Goal: Task Accomplishment & Management: Use online tool/utility

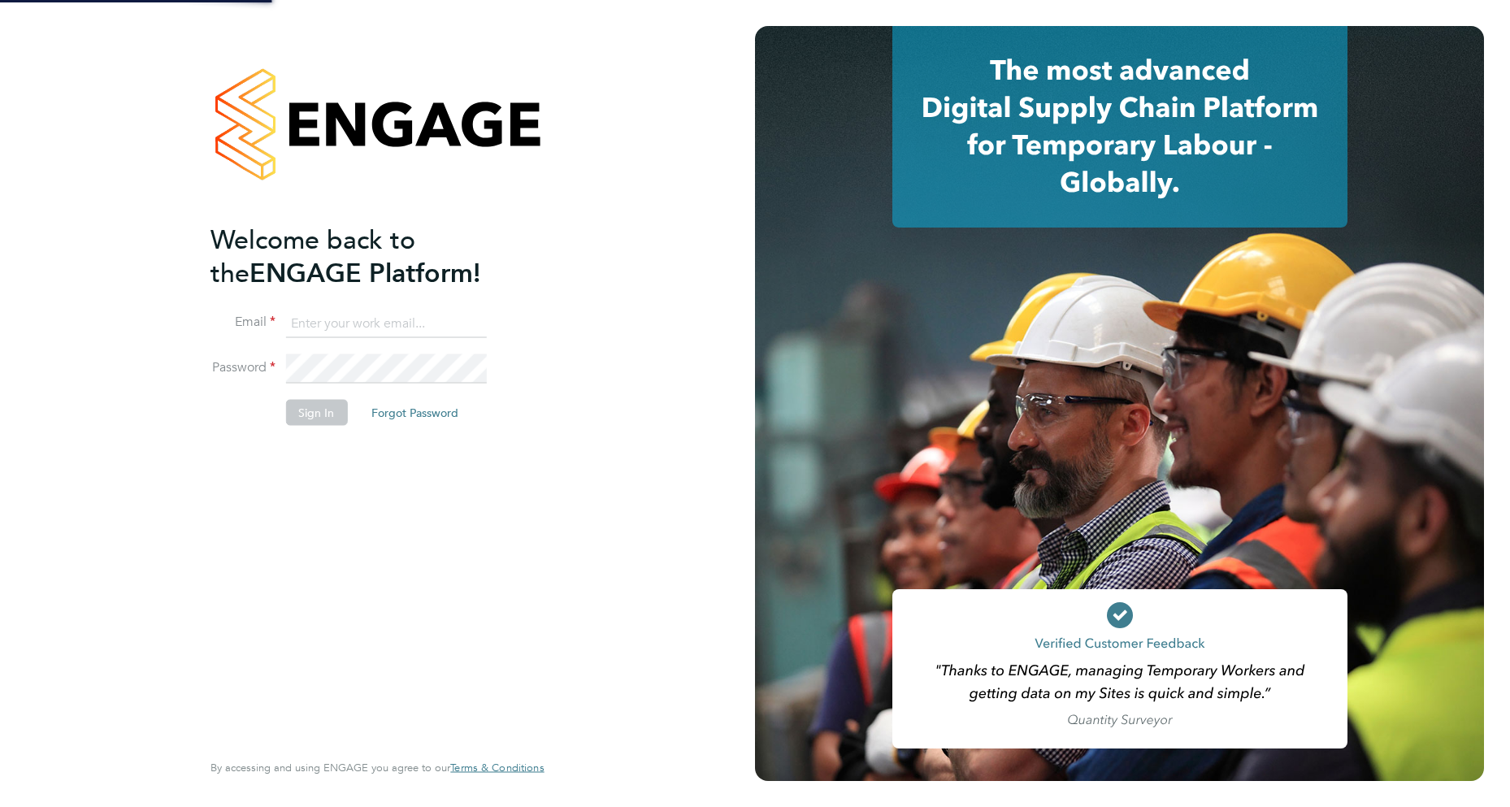
drag, startPoint x: 0, startPoint y: 0, endPoint x: 358, endPoint y: 323, distance: 482.4
click at [358, 323] on input at bounding box center [385, 323] width 201 height 29
type input "robot.johnny5@randstad.co.uk"
click at [315, 412] on button "Sign In" at bounding box center [316, 413] width 62 height 26
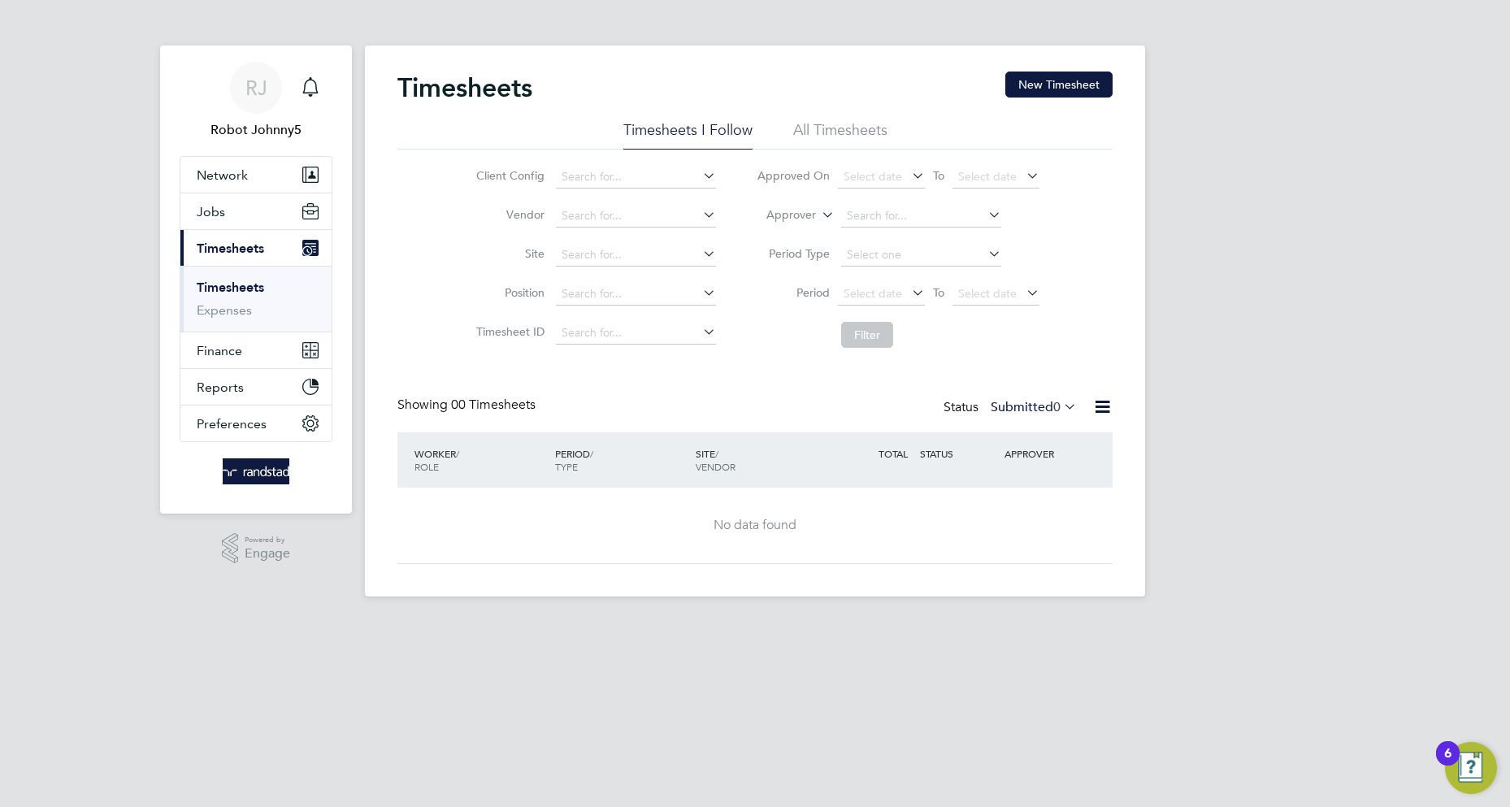
click at [1102, 407] on icon at bounding box center [1103, 407] width 20 height 20
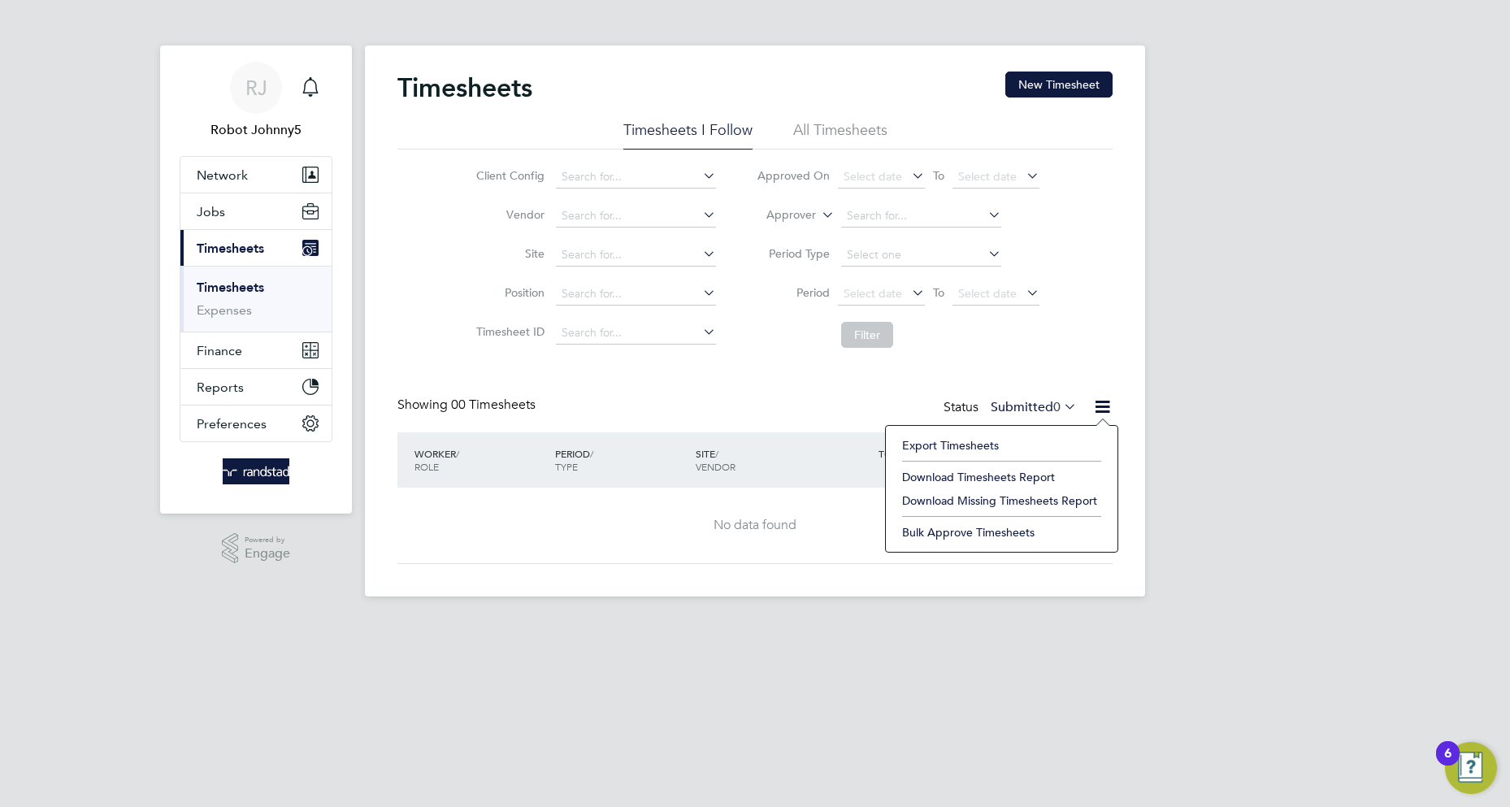
click at [950, 445] on li "Export Timesheets" at bounding box center [1001, 445] width 215 height 23
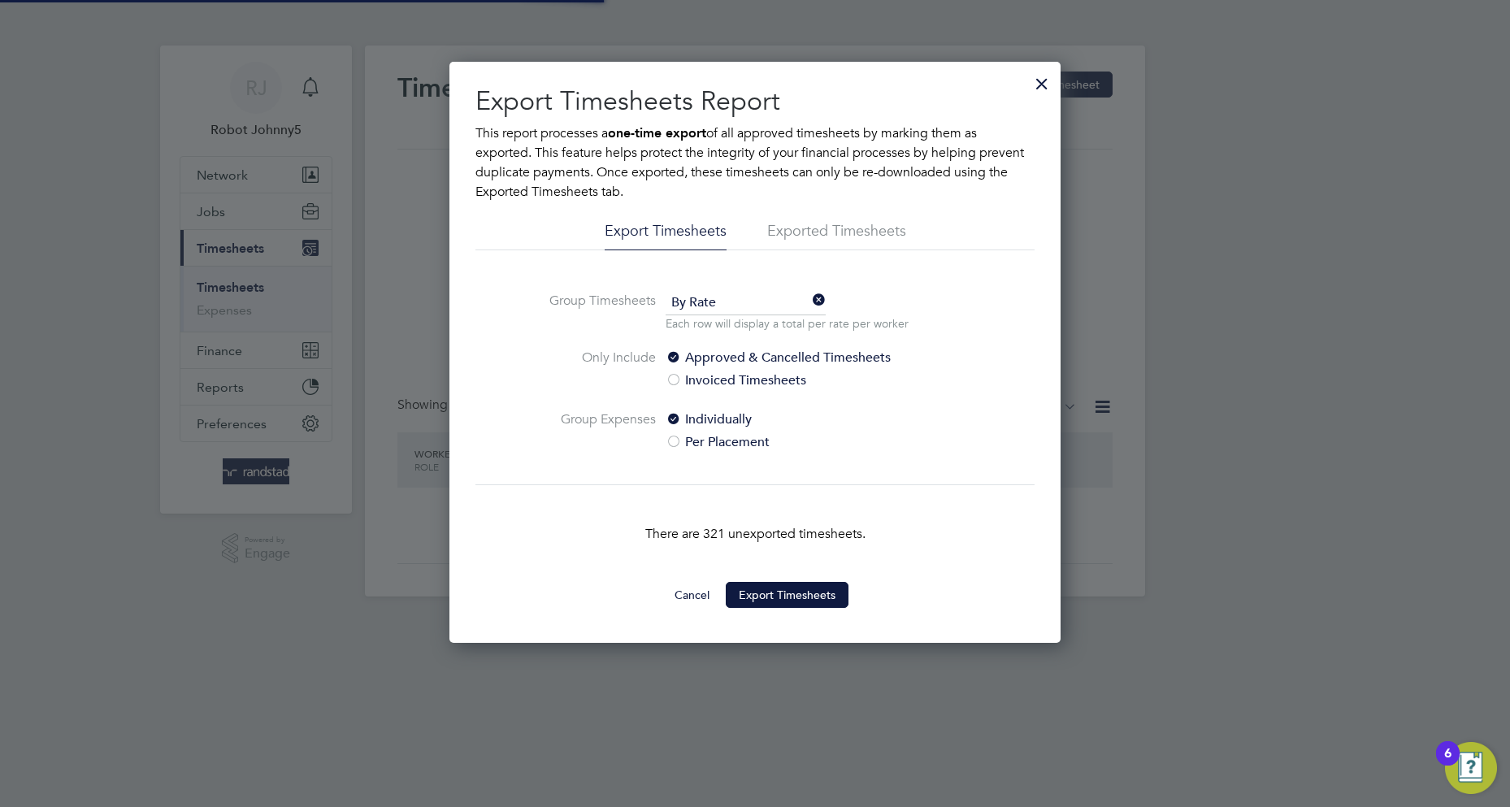
scroll to position [8, 8]
click at [787, 595] on button "Export Timesheets" at bounding box center [787, 595] width 123 height 26
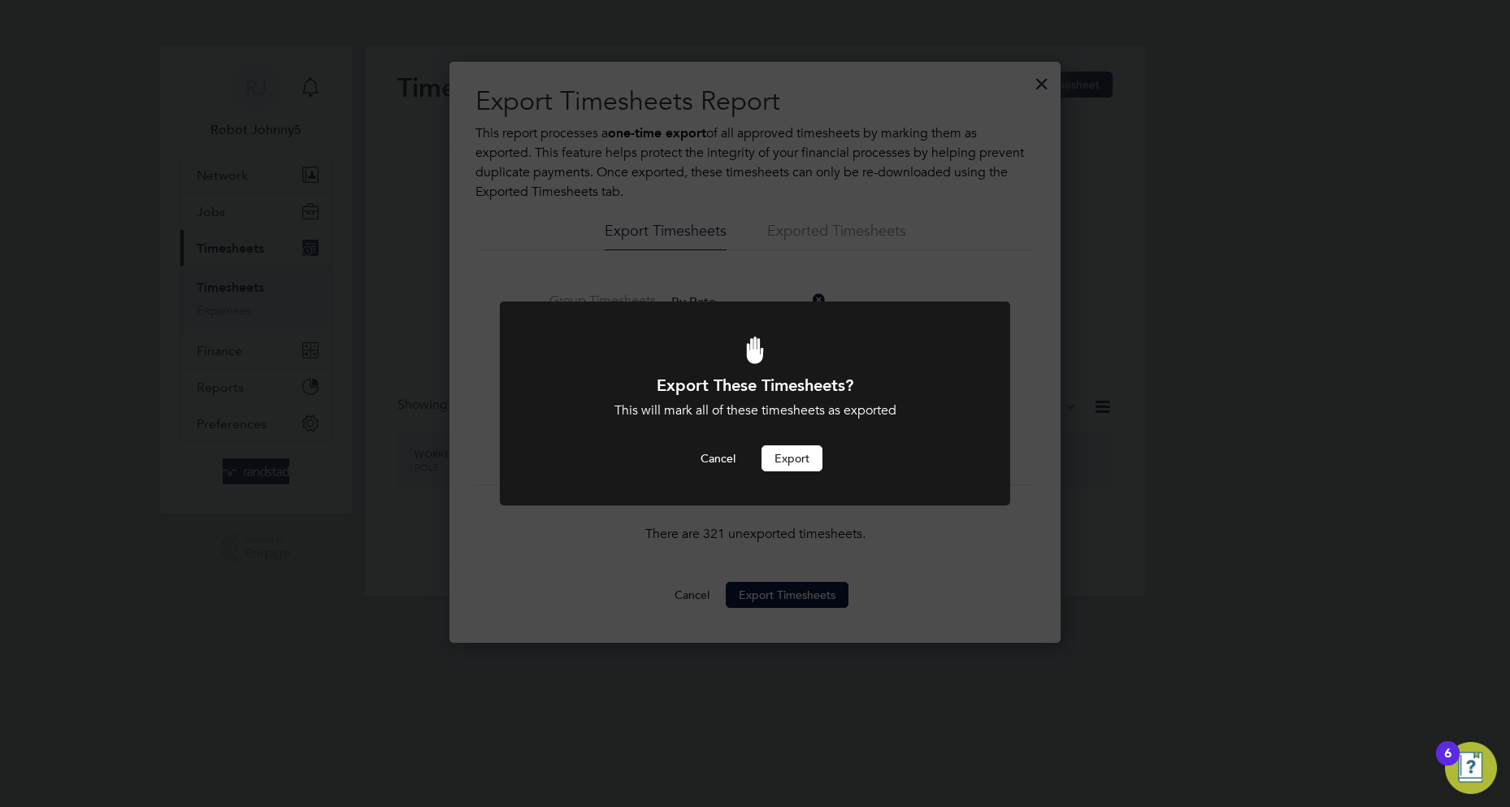
click at [792, 458] on button "Export" at bounding box center [792, 458] width 61 height 26
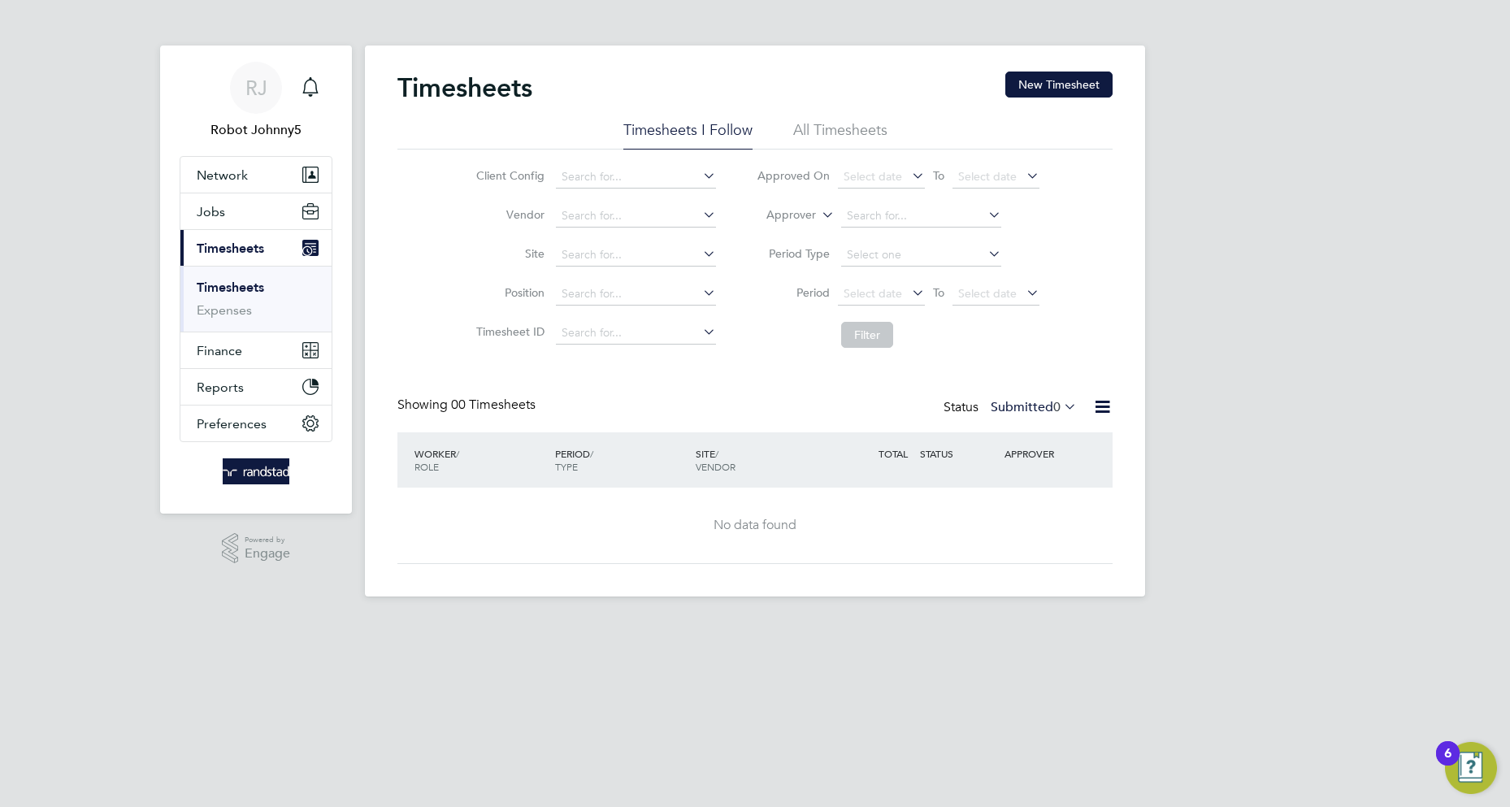
click at [1102, 407] on icon at bounding box center [1103, 407] width 20 height 20
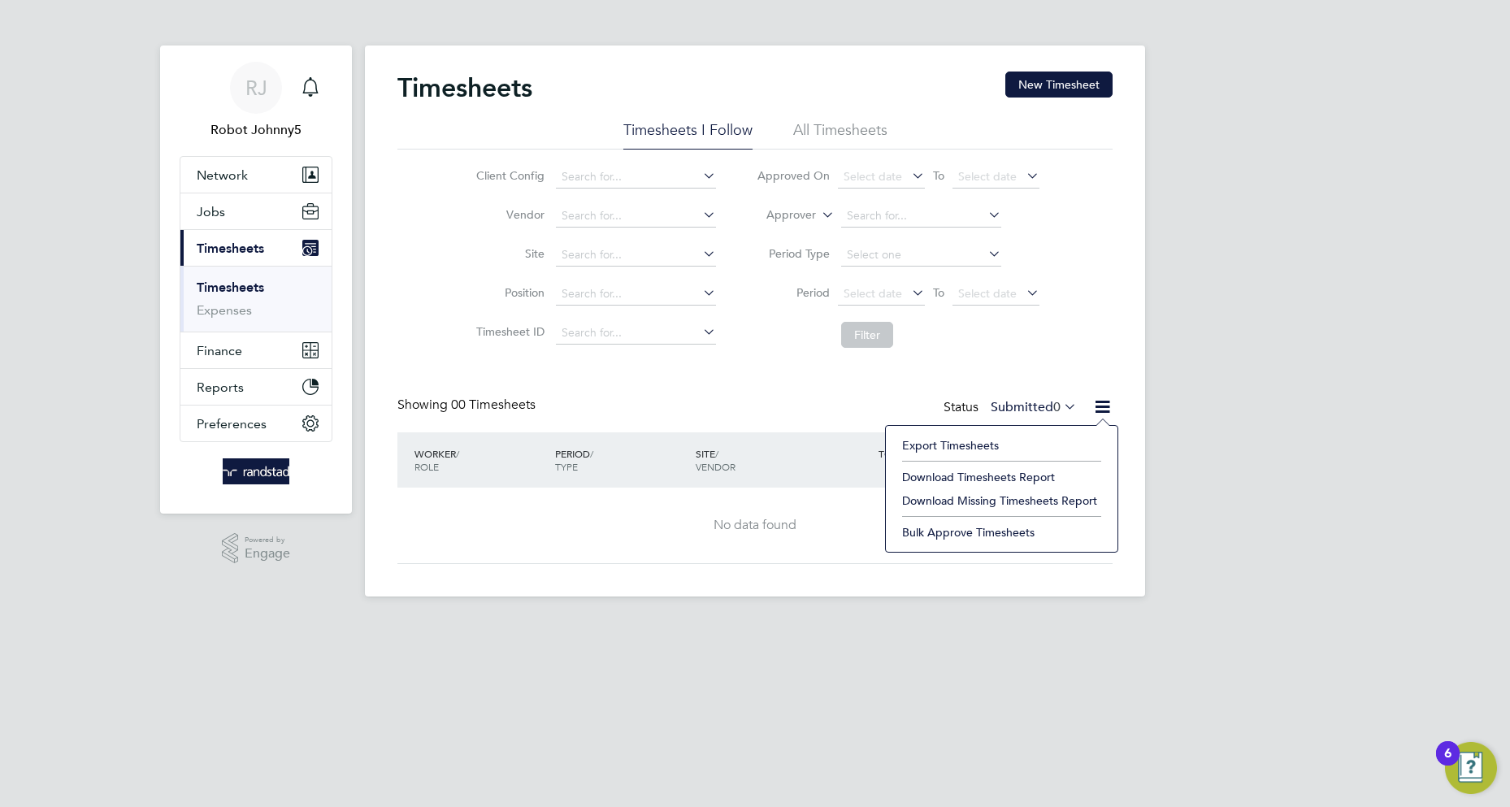
click at [950, 445] on li "Export Timesheets" at bounding box center [1001, 445] width 215 height 23
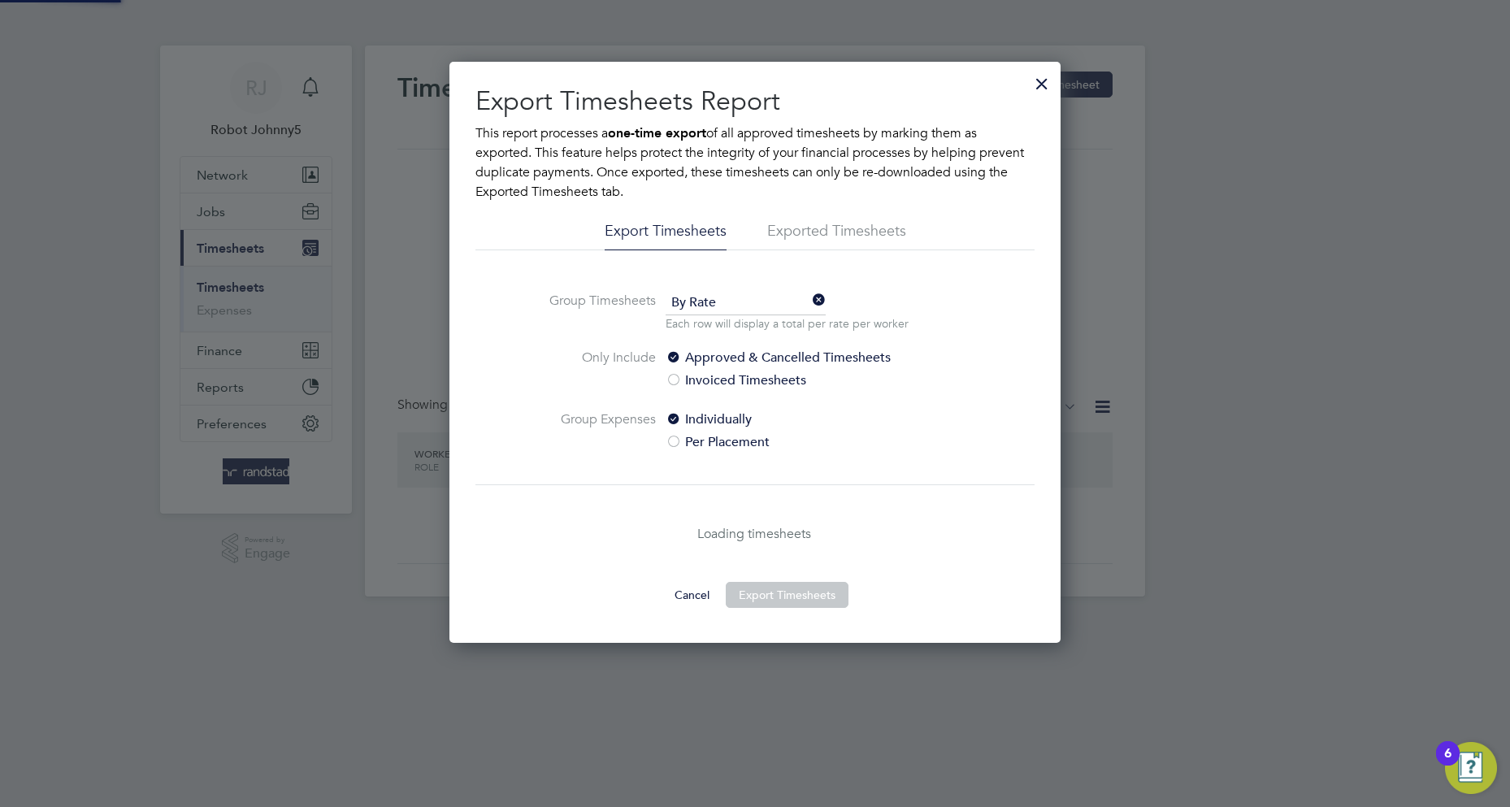
scroll to position [581, 612]
click at [797, 231] on li "Exported Timesheets" at bounding box center [836, 235] width 139 height 29
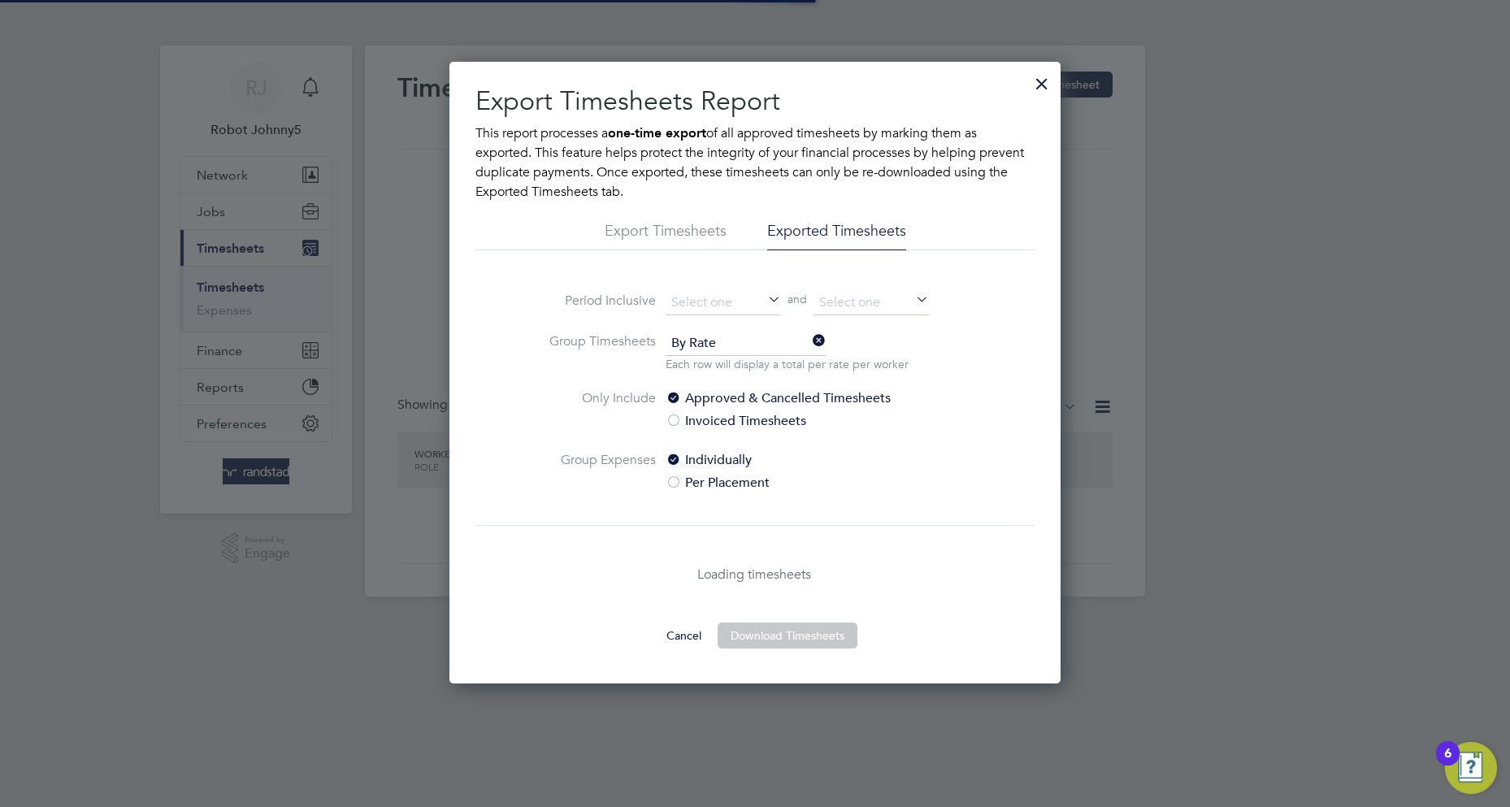
click at [836, 231] on li "Exported Timesheets" at bounding box center [836, 235] width 139 height 29
click at [723, 302] on input at bounding box center [723, 303] width 115 height 24
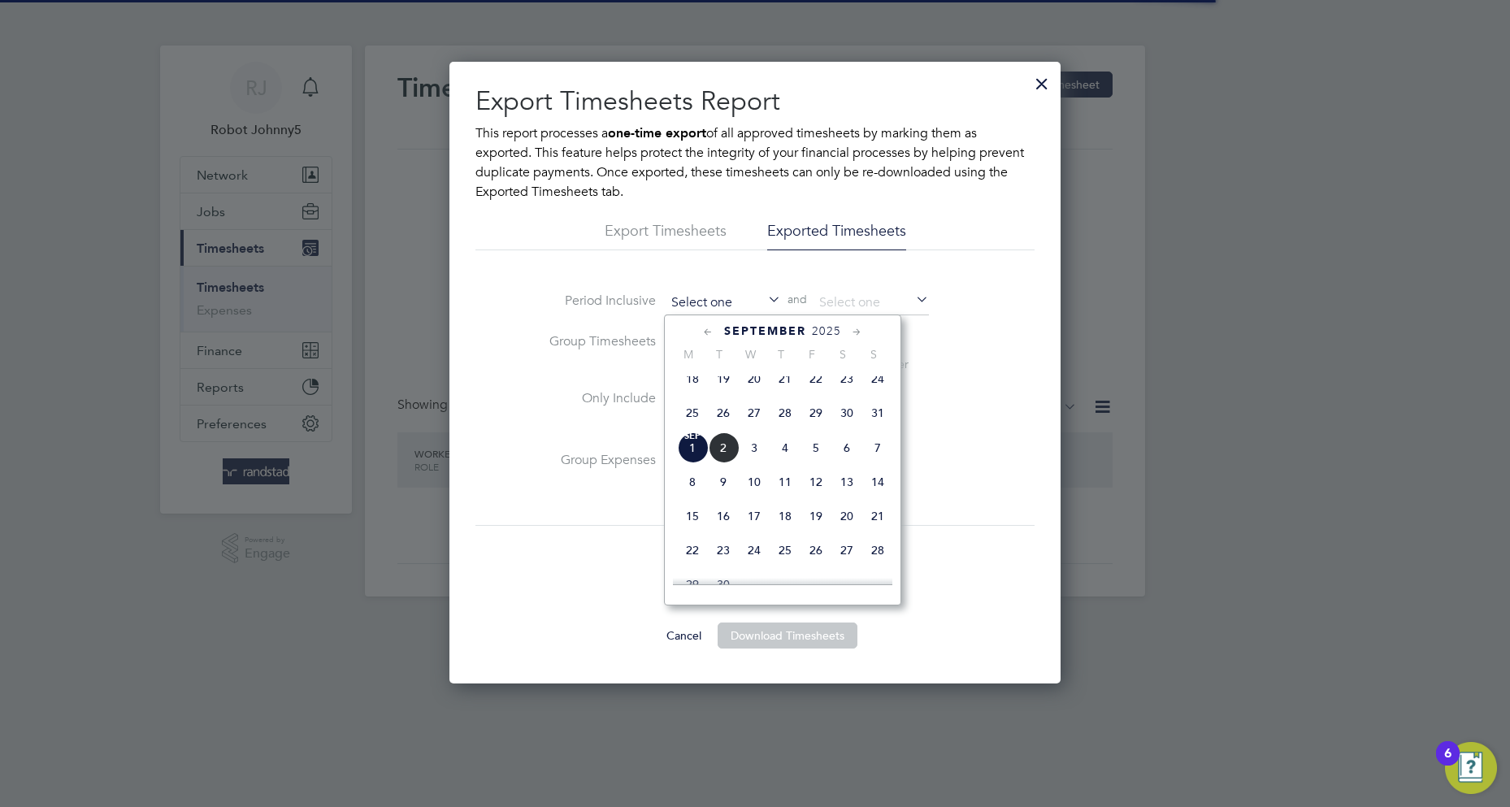
scroll to position [458, 0]
type input "[DATE]"
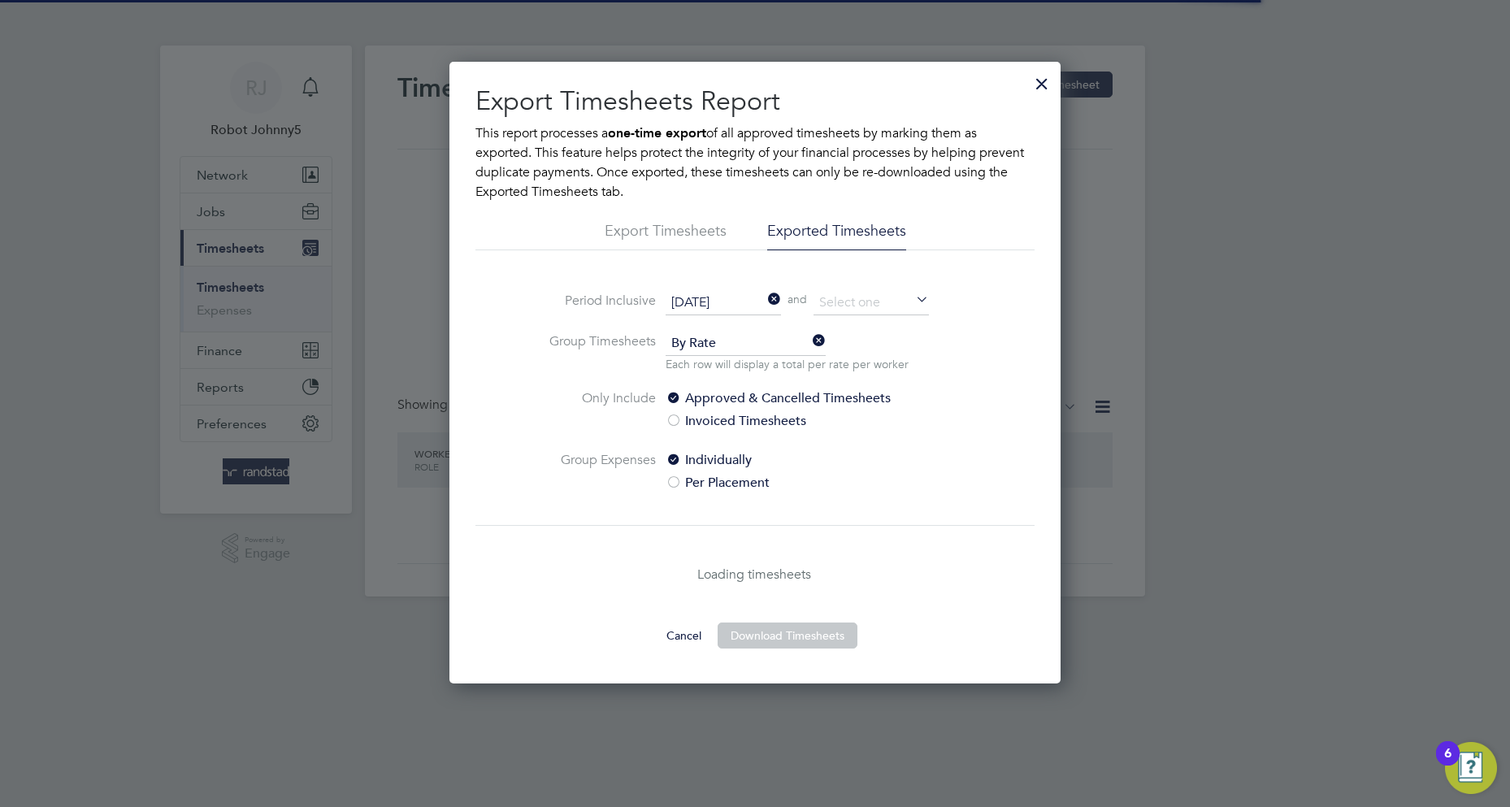
scroll to position [8, 8]
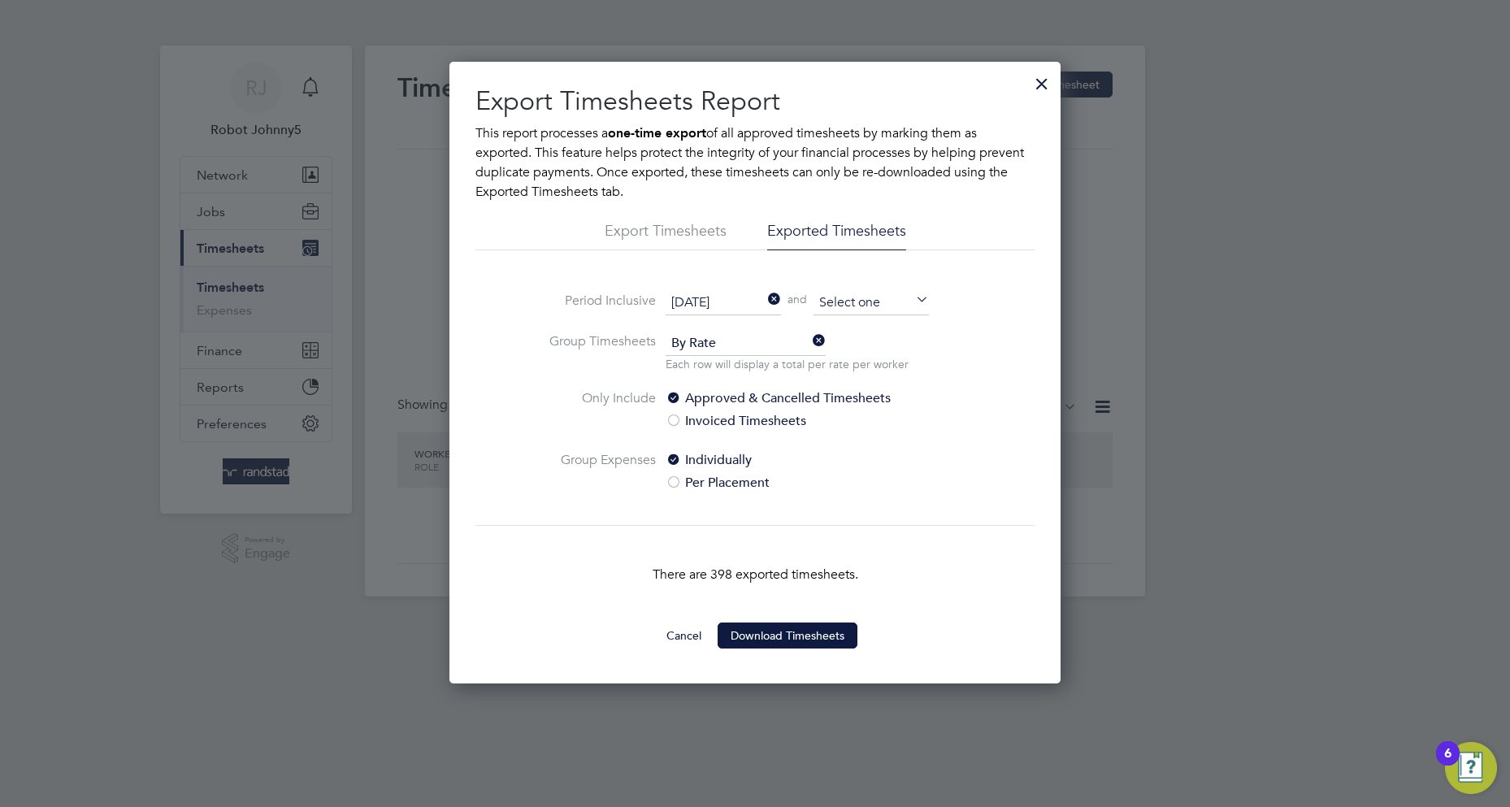
click at [871, 302] on input at bounding box center [871, 303] width 115 height 24
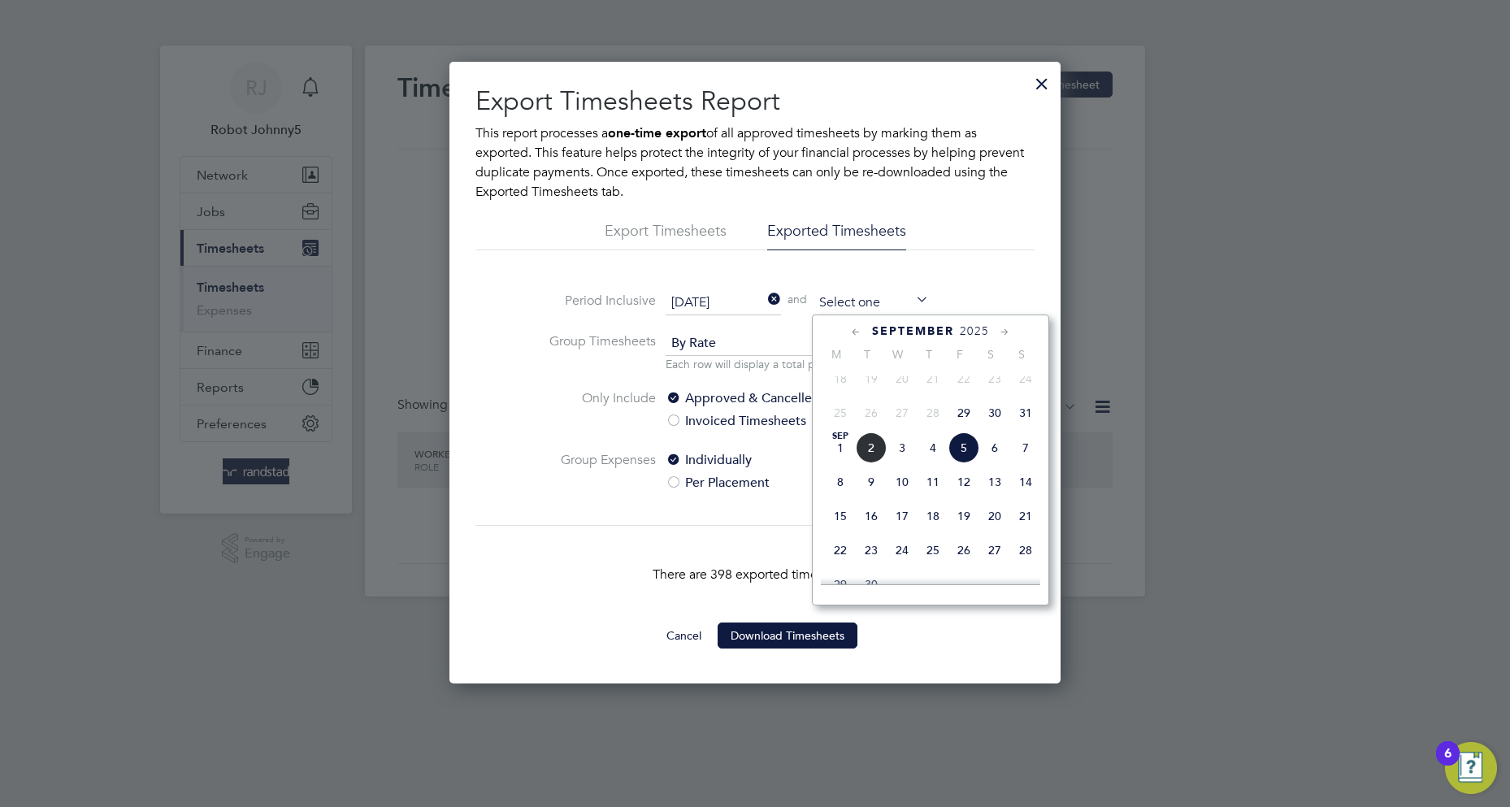
type input "[DATE]"
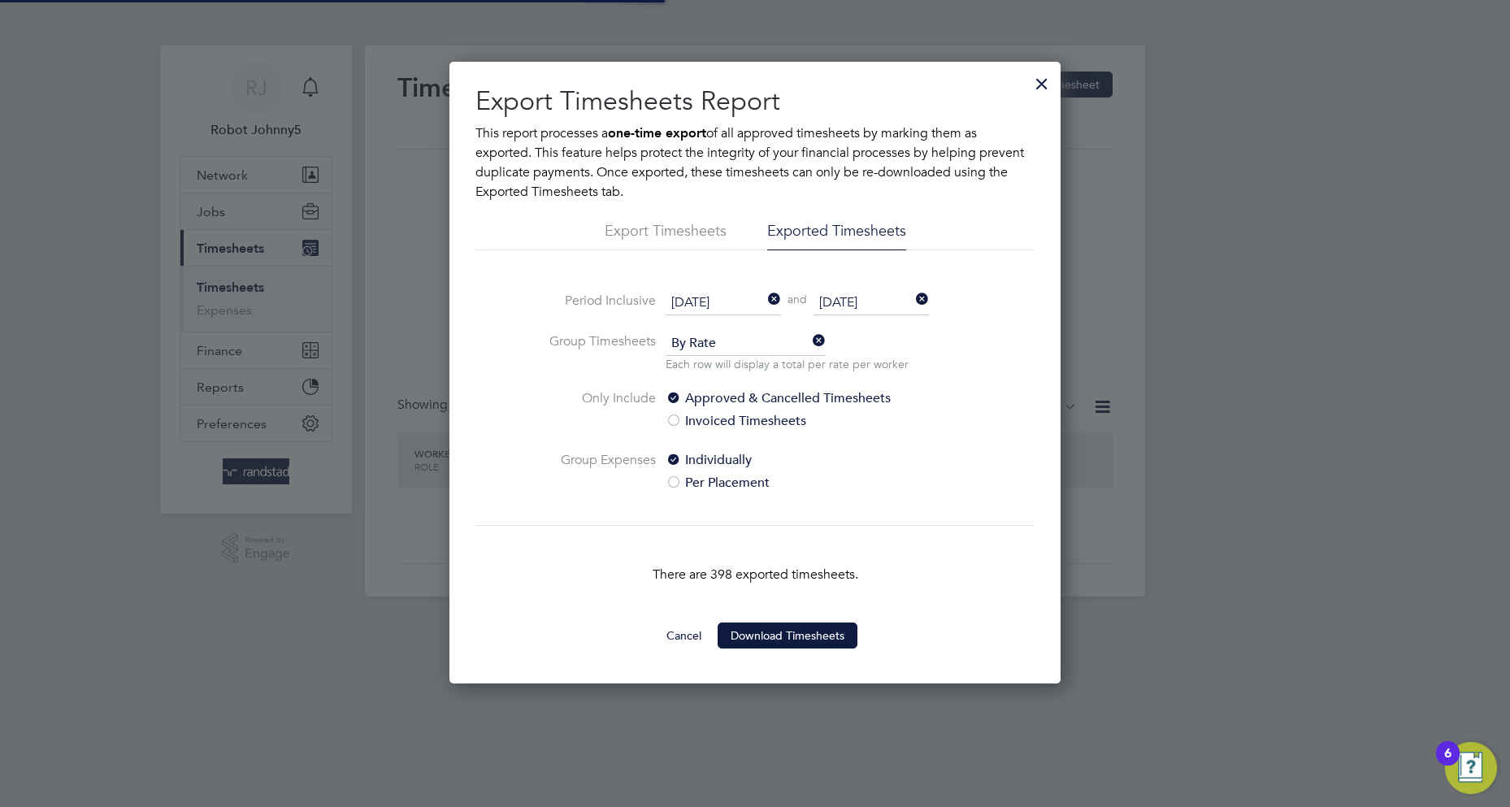
scroll to position [8, 8]
click at [787, 634] on button "Download Timesheets" at bounding box center [788, 636] width 140 height 26
